Goal: Navigation & Orientation: Find specific page/section

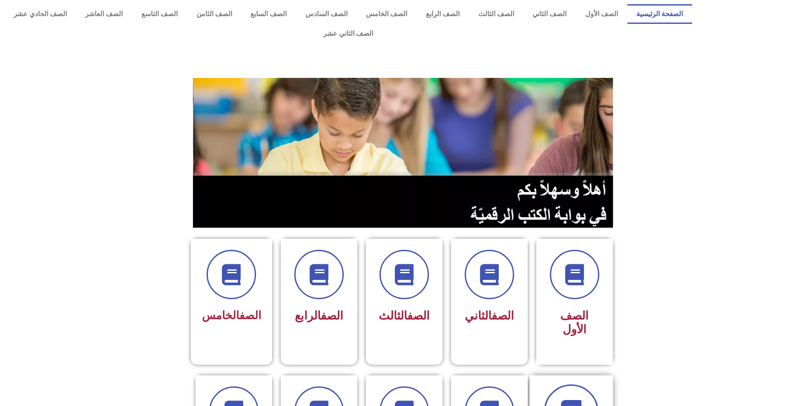
click at [592, 385] on span at bounding box center [571, 412] width 55 height 55
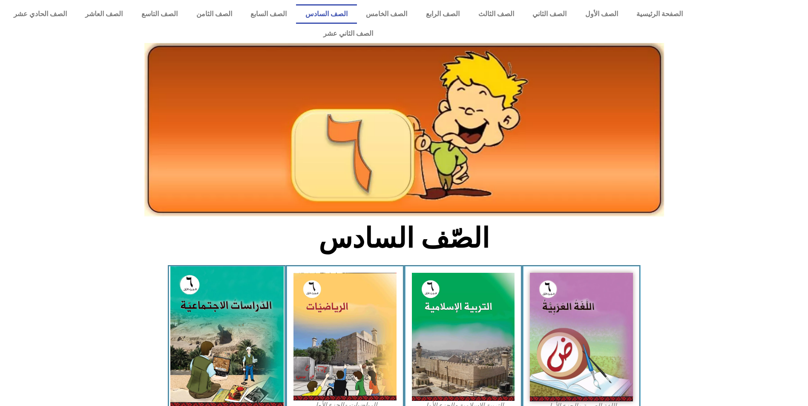
click at [254, 298] on img at bounding box center [226, 337] width 113 height 141
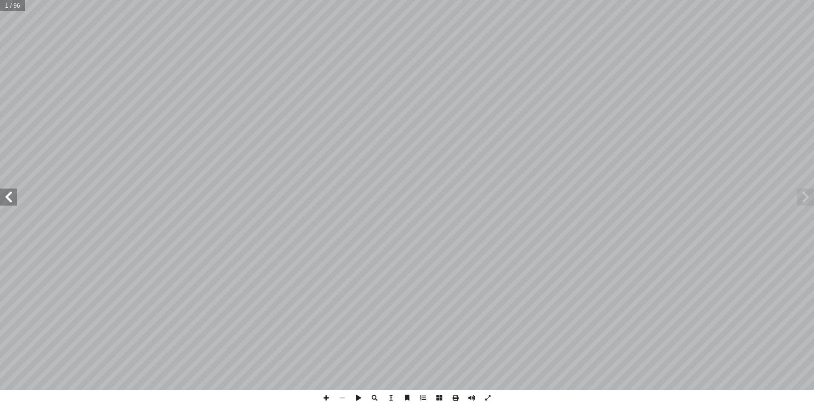
click at [11, 197] on span at bounding box center [8, 197] width 17 height 17
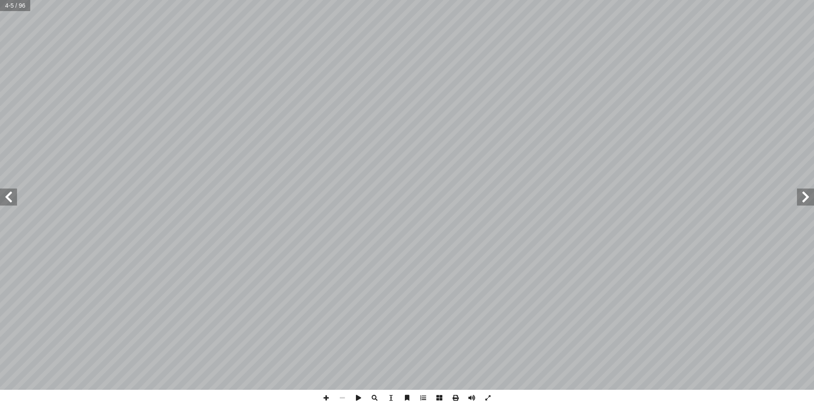
click at [11, 197] on span at bounding box center [8, 197] width 17 height 17
click at [10, 195] on span at bounding box center [8, 197] width 17 height 17
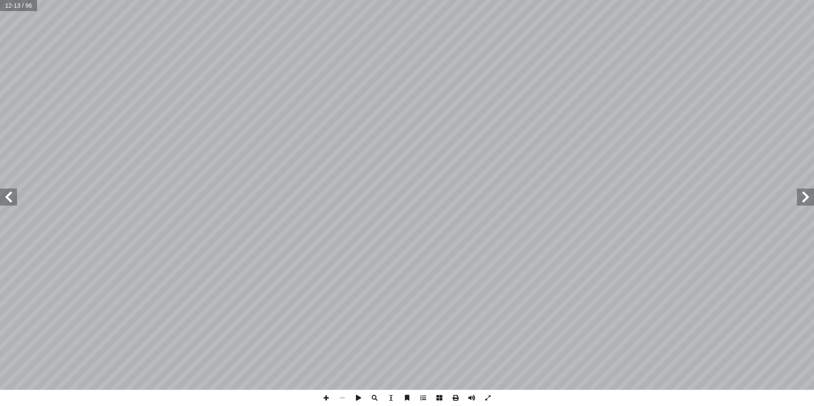
click at [10, 195] on span at bounding box center [8, 197] width 17 height 17
click at [10, 194] on span at bounding box center [8, 197] width 17 height 17
